Goal: Information Seeking & Learning: Learn about a topic

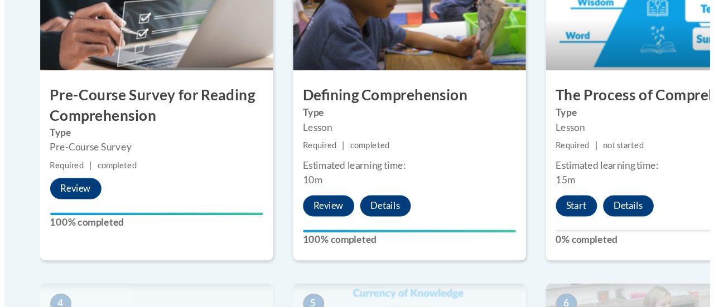
scroll to position [427, 0]
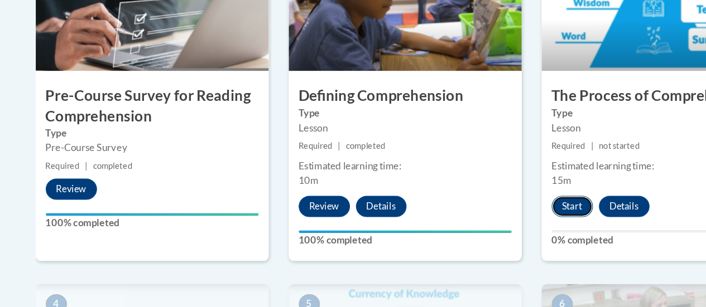
click at [503, 171] on button "Start" at bounding box center [493, 174] width 35 height 18
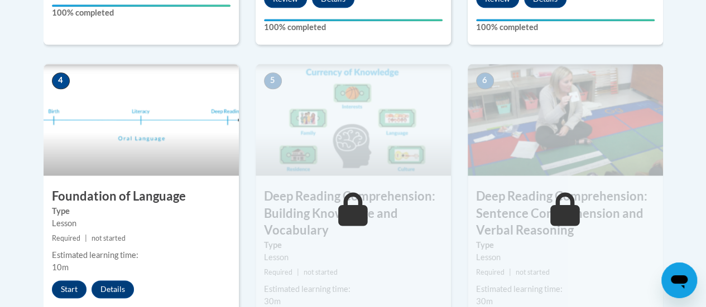
scroll to position [601, 0]
